Goal: Task Accomplishment & Management: Use online tool/utility

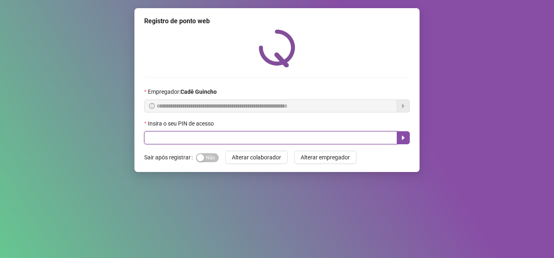
click at [160, 137] on input "text" at bounding box center [270, 137] width 253 height 13
type input "*****"
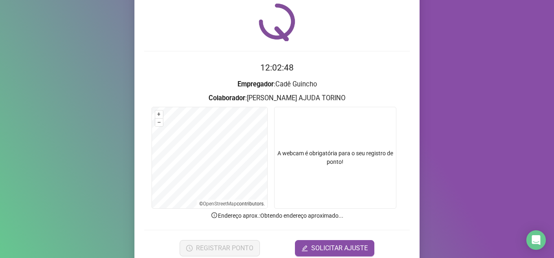
scroll to position [60, 0]
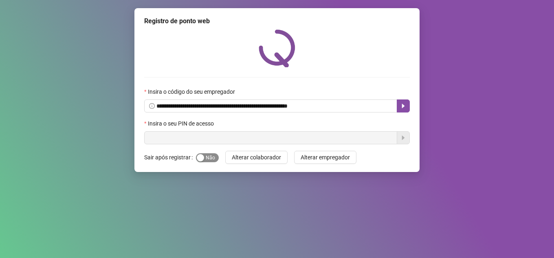
click at [206, 157] on span "Sim Não" at bounding box center [207, 157] width 23 height 9
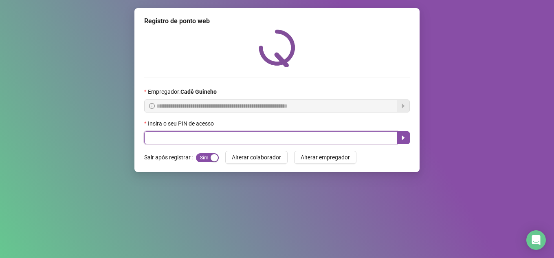
click at [200, 143] on input "text" at bounding box center [270, 137] width 253 height 13
type input "*****"
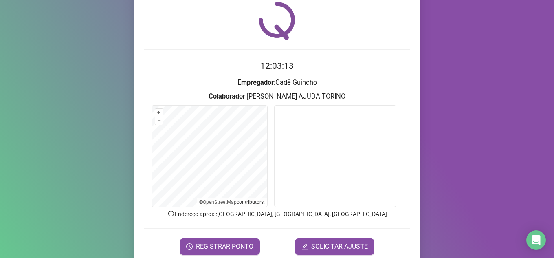
scroll to position [60, 0]
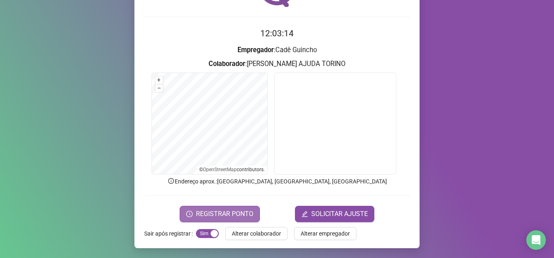
click at [191, 209] on button "REGISTRAR PONTO" at bounding box center [220, 214] width 80 height 16
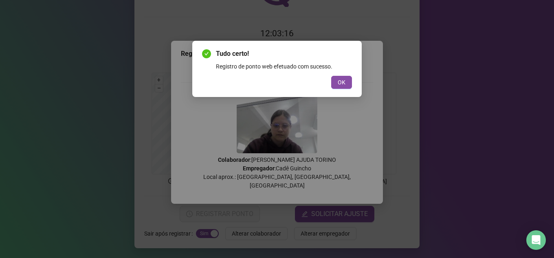
click at [352, 81] on div "Tudo certo! Registro de ponto web efetuado com sucesso. OK" at bounding box center [276, 69] width 169 height 56
click at [340, 84] on span "OK" at bounding box center [342, 82] width 8 height 9
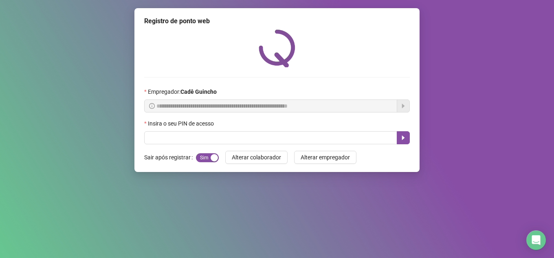
scroll to position [0, 0]
